Goal: Task Accomplishment & Management: Manage account settings

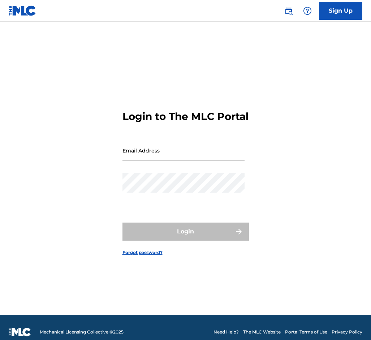
click at [192, 155] on input "Email Address" at bounding box center [184, 150] width 122 height 21
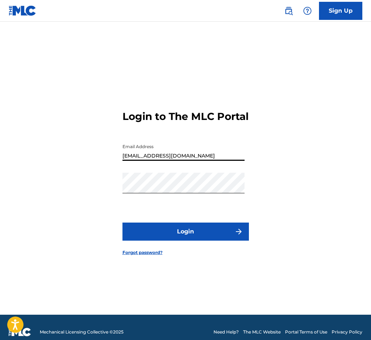
type input "[EMAIL_ADDRESS][DOMAIN_NAME]"
click at [188, 230] on button "Login" at bounding box center [186, 232] width 127 height 18
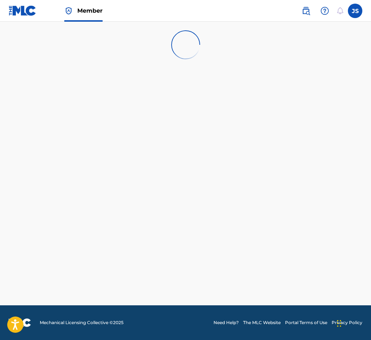
click at [352, 10] on label at bounding box center [355, 11] width 14 height 14
click at [356, 11] on input "JS [PERSON_NAME] [EMAIL_ADDRESS][DOMAIN_NAME] Notification Preferences Profile …" at bounding box center [356, 11] width 0 height 0
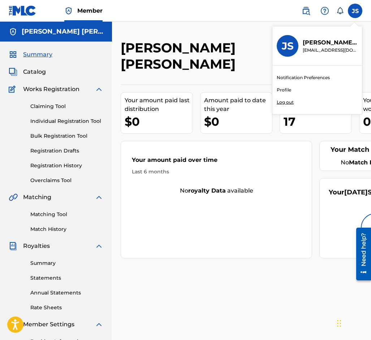
click at [138, 20] on nav "Member JS JS [PERSON_NAME] [EMAIL_ADDRESS][DOMAIN_NAME] Notification Preference…" at bounding box center [185, 11] width 371 height 22
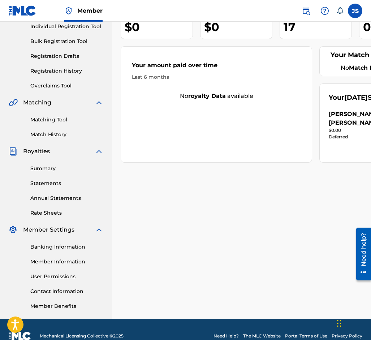
scroll to position [108, 0]
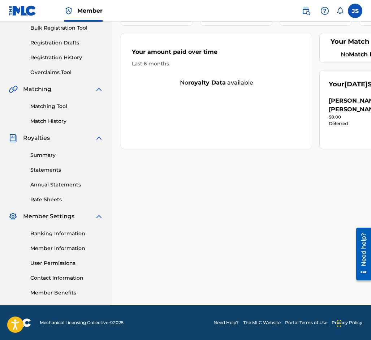
click at [68, 235] on link "Banking Information" at bounding box center [66, 234] width 73 height 8
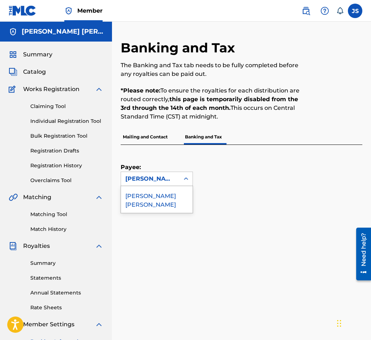
click at [173, 174] on div "[PERSON_NAME] [PERSON_NAME]" at bounding box center [150, 179] width 59 height 14
click at [165, 198] on div "[PERSON_NAME] [PERSON_NAME]" at bounding box center [157, 199] width 72 height 27
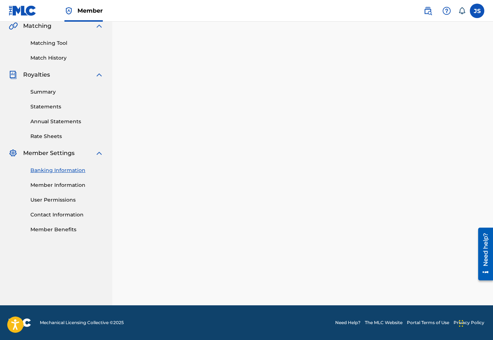
scroll to position [108, 0]
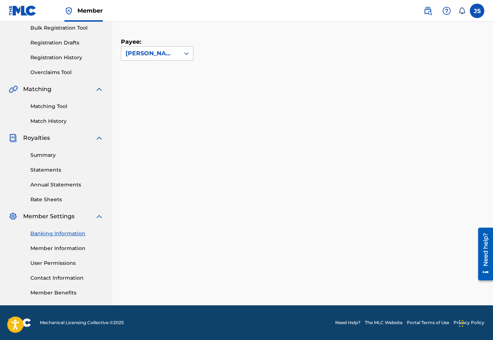
click at [49, 170] on link "Statements" at bounding box center [66, 170] width 73 height 8
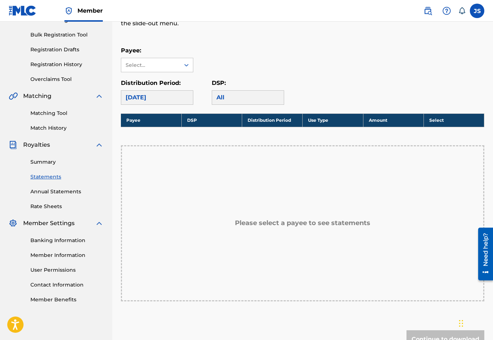
scroll to position [105, 0]
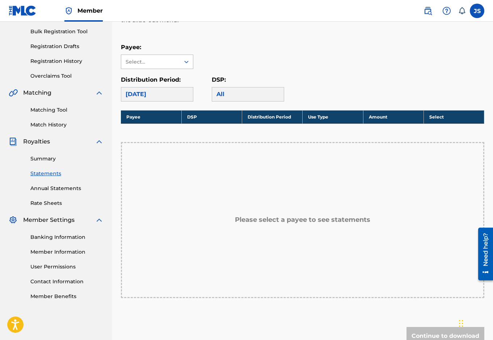
click at [176, 57] on div "Select..." at bounding box center [150, 62] width 59 height 14
click at [172, 75] on div "[PERSON_NAME] [PERSON_NAME]" at bounding box center [157, 82] width 72 height 27
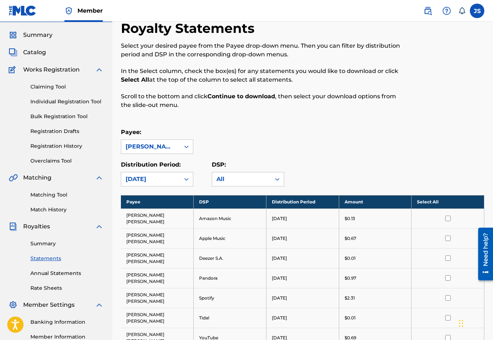
scroll to position [0, 0]
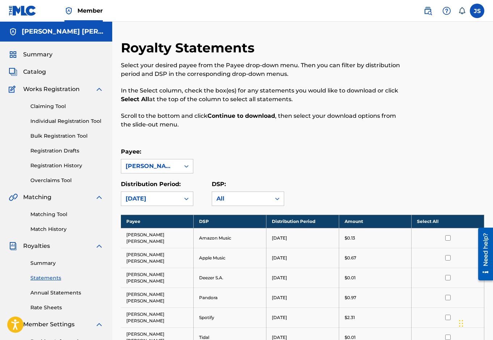
click at [52, 264] on link "Summary" at bounding box center [66, 264] width 73 height 8
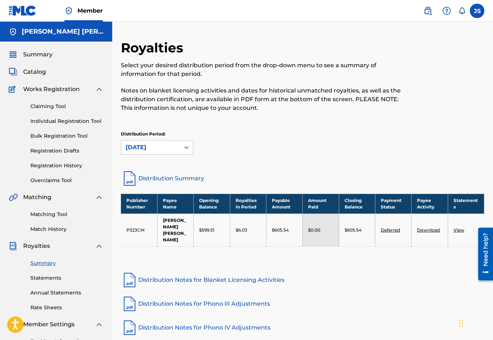
click at [349, 250] on div "Publisher Number Payee Name Opening Balance Royalties in Period Payable Amount …" at bounding box center [302, 229] width 363 height 71
click at [371, 227] on link "Deferred" at bounding box center [389, 229] width 19 height 5
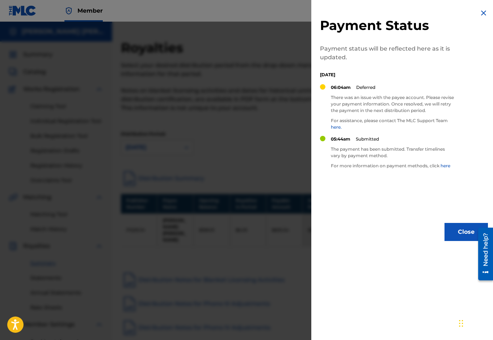
click at [371, 229] on button "Close" at bounding box center [465, 232] width 43 height 18
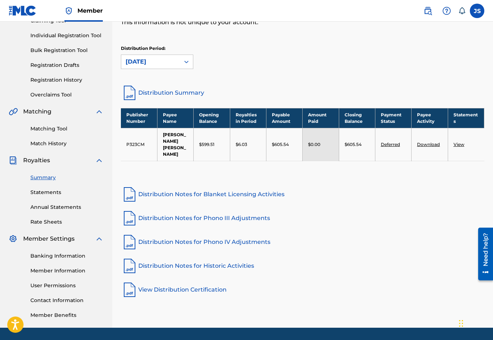
scroll to position [108, 0]
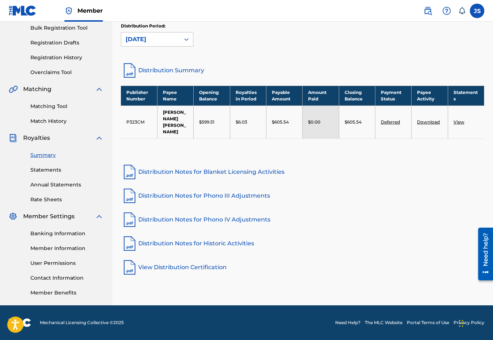
click at [69, 236] on link "Banking Information" at bounding box center [66, 234] width 73 height 8
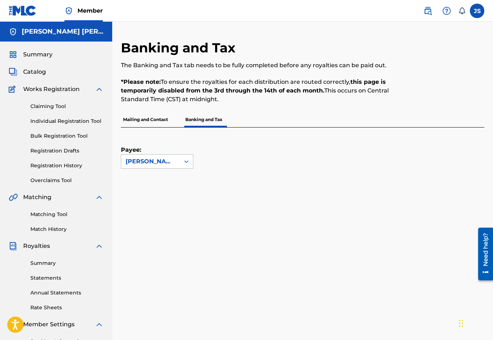
click at [167, 165] on div "[PERSON_NAME] [PERSON_NAME]" at bounding box center [151, 161] width 50 height 9
click at [166, 180] on div "[PERSON_NAME] [PERSON_NAME]" at bounding box center [157, 182] width 72 height 27
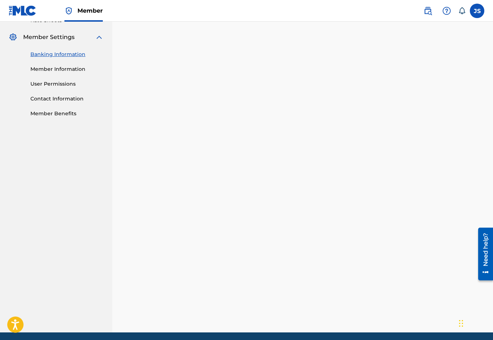
scroll to position [166, 0]
